Goal: Navigation & Orientation: Find specific page/section

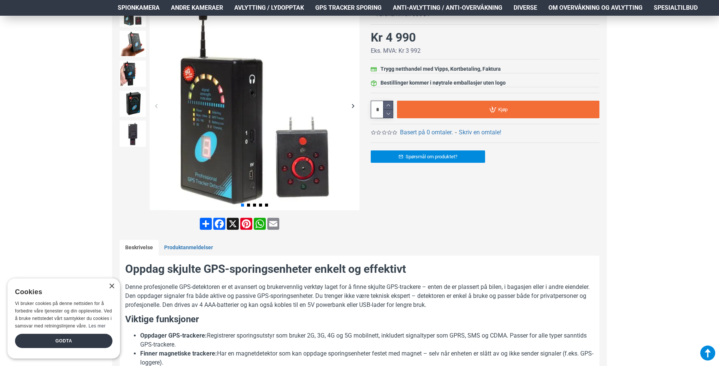
scroll to position [45, 0]
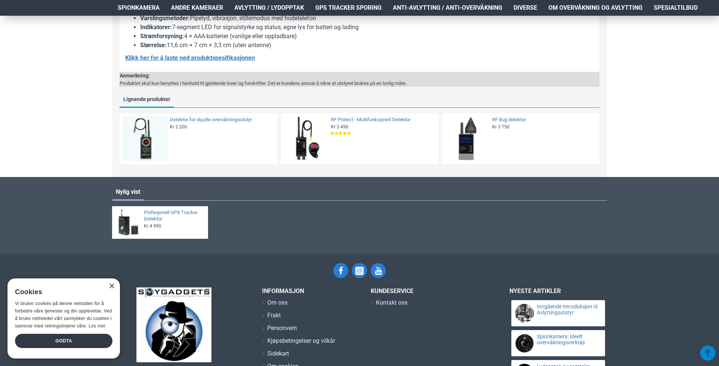
scroll to position [884, 0]
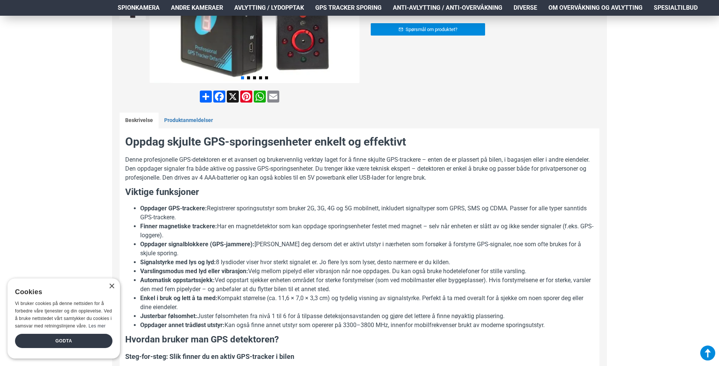
drag, startPoint x: 695, startPoint y: 115, endPoint x: 697, endPoint y: 111, distance: 4.7
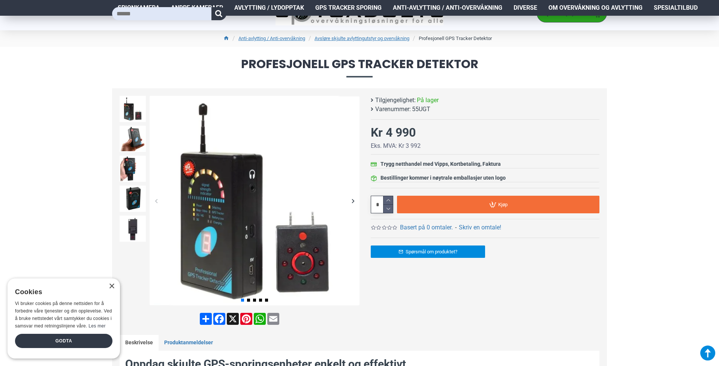
scroll to position [0, 0]
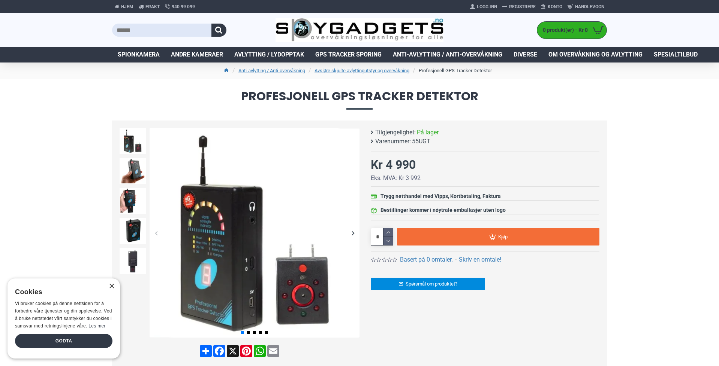
click at [477, 58] on span "Anti-avlytting / Anti-overvåkning" at bounding box center [447, 54] width 109 height 9
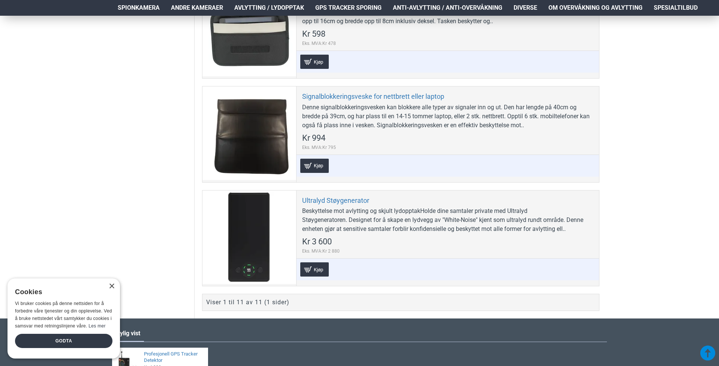
scroll to position [1169, 0]
